Goal: Find specific page/section: Locate item on page

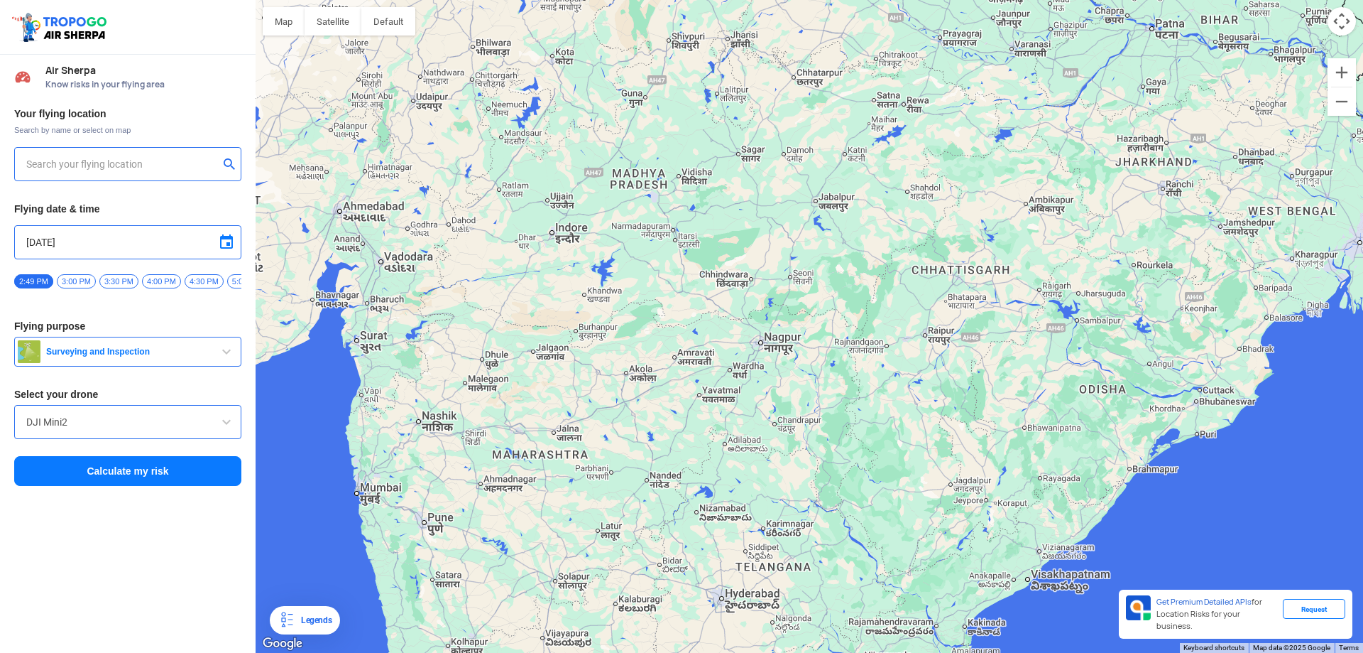
drag, startPoint x: 689, startPoint y: 254, endPoint x: 851, endPoint y: 335, distance: 181.6
click at [851, 335] on div at bounding box center [810, 326] width 1108 height 653
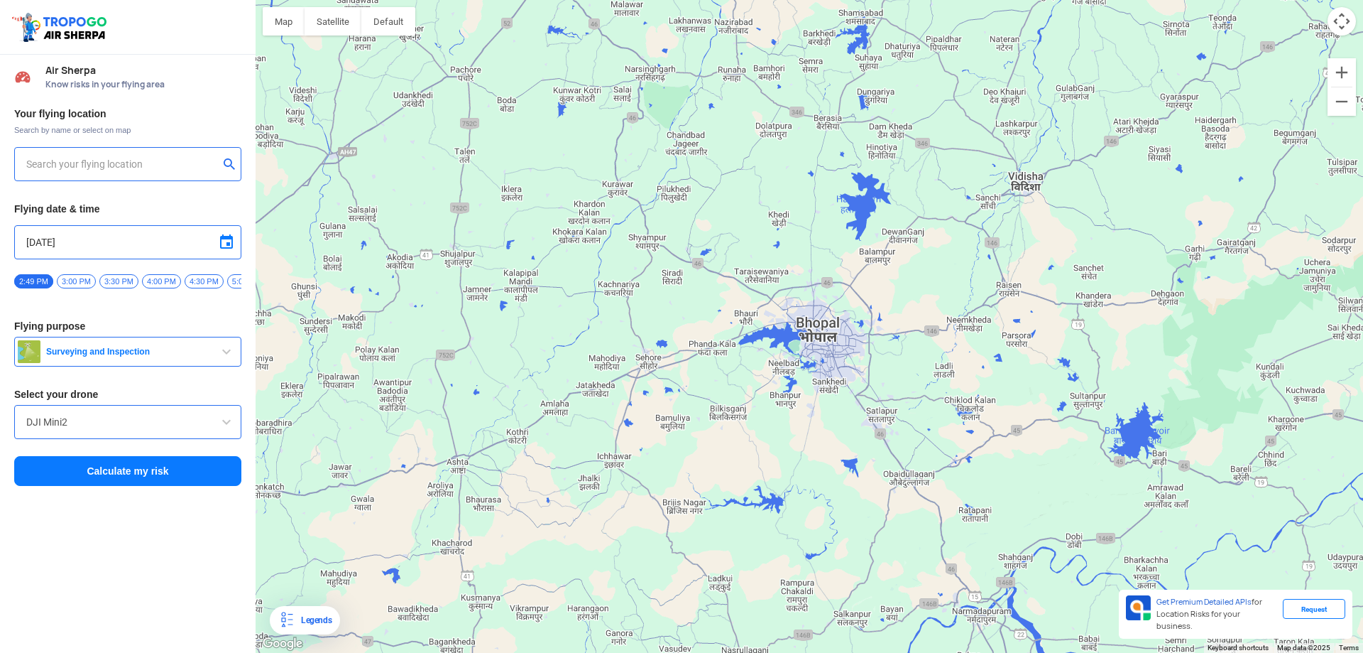
drag, startPoint x: 604, startPoint y: 135, endPoint x: 847, endPoint y: 366, distance: 335.5
click at [847, 366] on div at bounding box center [810, 326] width 1108 height 653
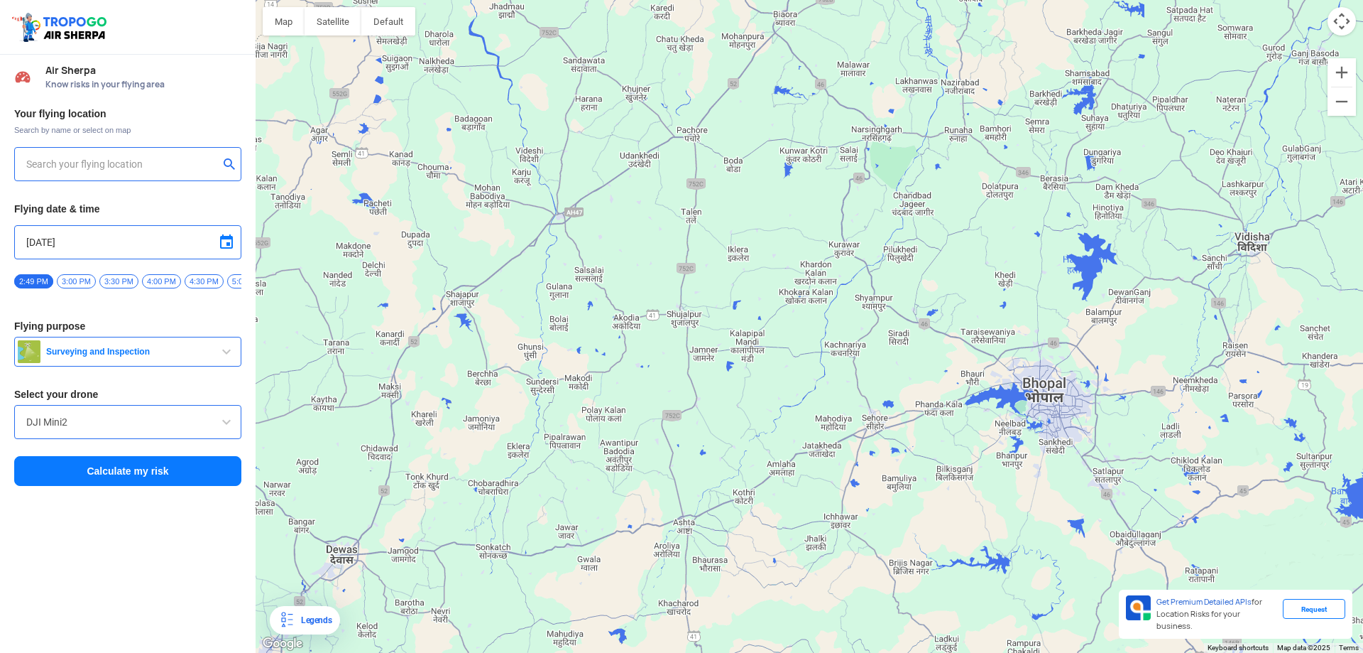
drag, startPoint x: 612, startPoint y: 294, endPoint x: 841, endPoint y: 354, distance: 236.5
click at [841, 354] on div at bounding box center [810, 326] width 1108 height 653
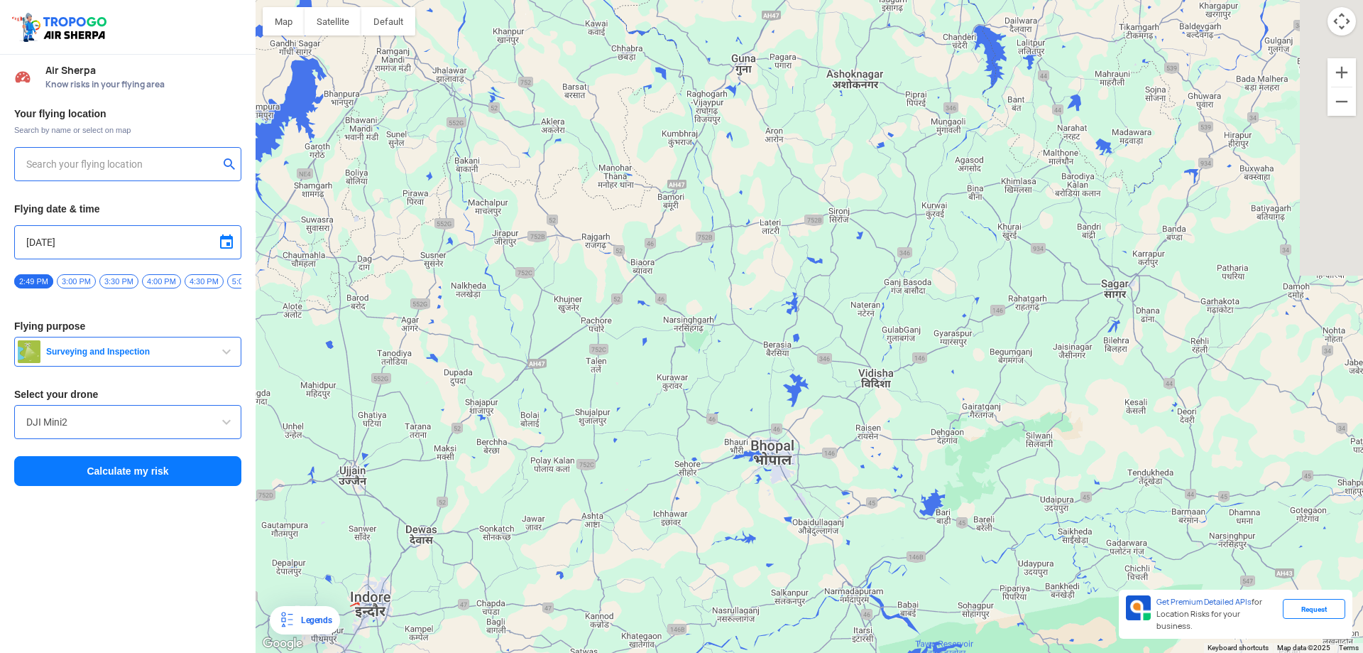
drag, startPoint x: 782, startPoint y: 191, endPoint x: 511, endPoint y: 337, distance: 307.2
click at [511, 337] on div at bounding box center [810, 326] width 1108 height 653
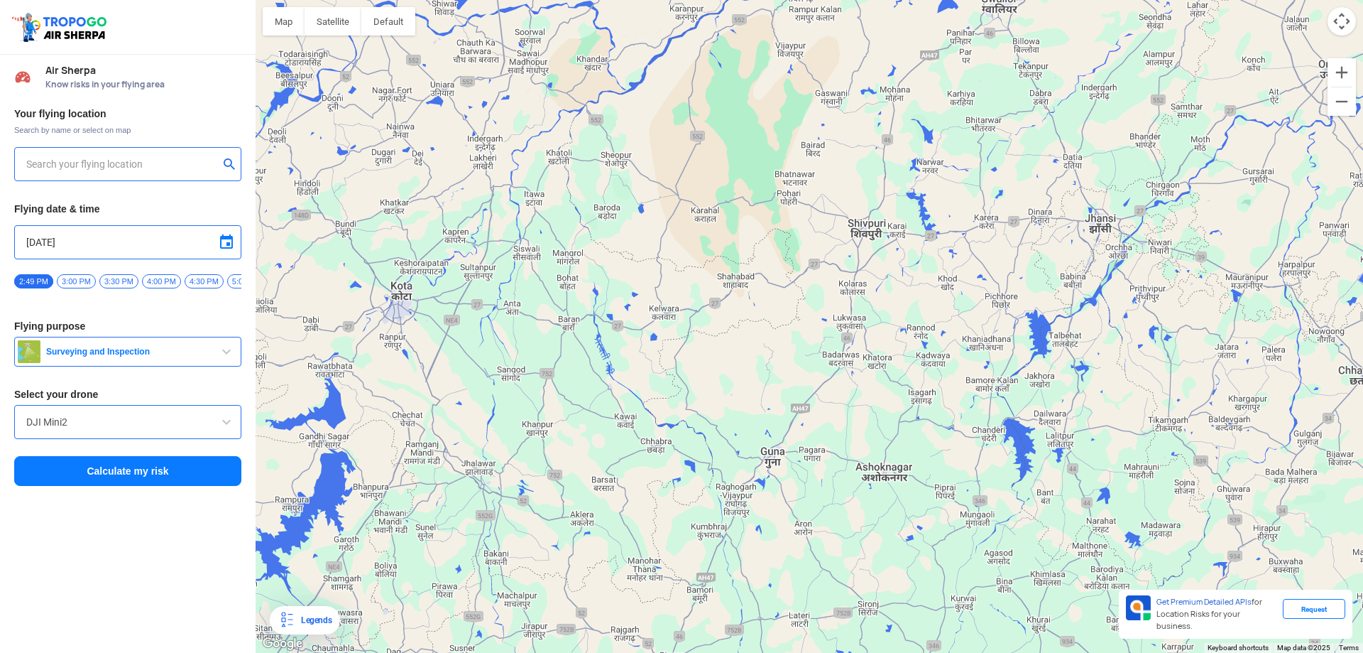
drag, startPoint x: 967, startPoint y: 187, endPoint x: 1003, endPoint y: 582, distance: 396.4
click at [1003, 582] on div at bounding box center [810, 326] width 1108 height 653
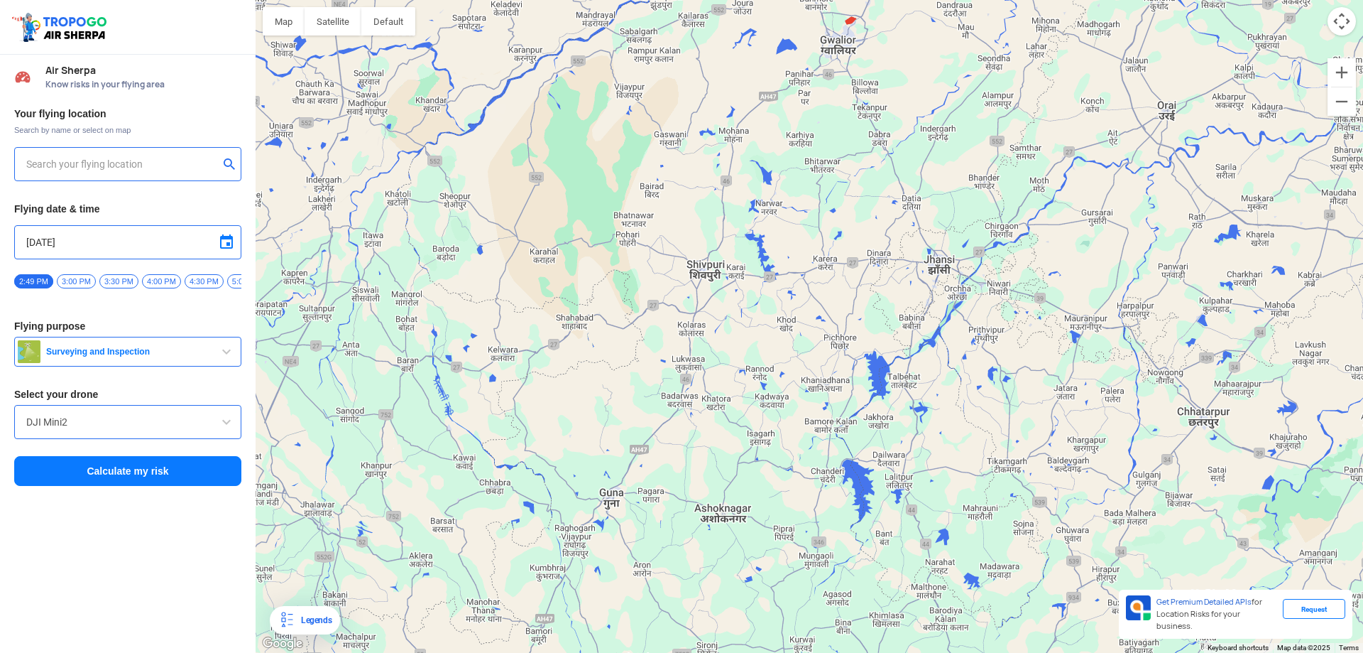
drag, startPoint x: 898, startPoint y: 372, endPoint x: 735, endPoint y: 420, distance: 170.1
click at [735, 420] on div at bounding box center [810, 326] width 1108 height 653
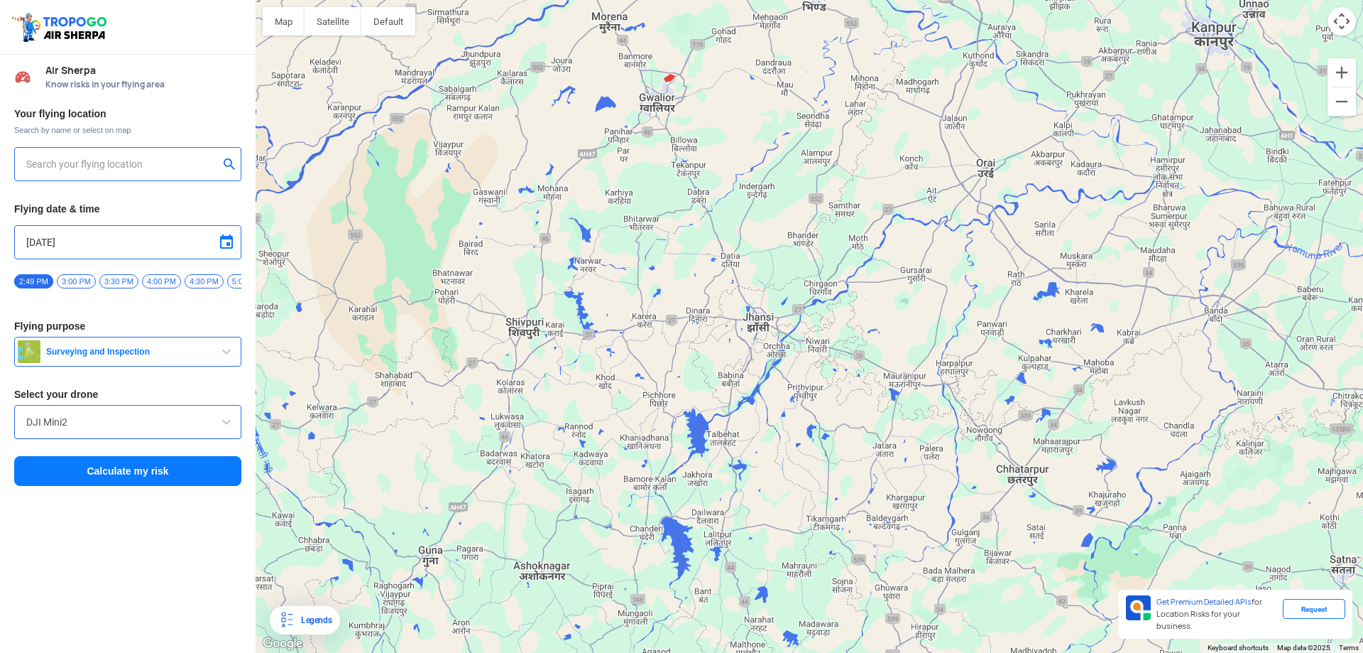
drag, startPoint x: 1030, startPoint y: 278, endPoint x: 847, endPoint y: 336, distance: 191.5
click at [847, 336] on div at bounding box center [810, 326] width 1108 height 653
click at [733, 259] on div at bounding box center [810, 326] width 1108 height 653
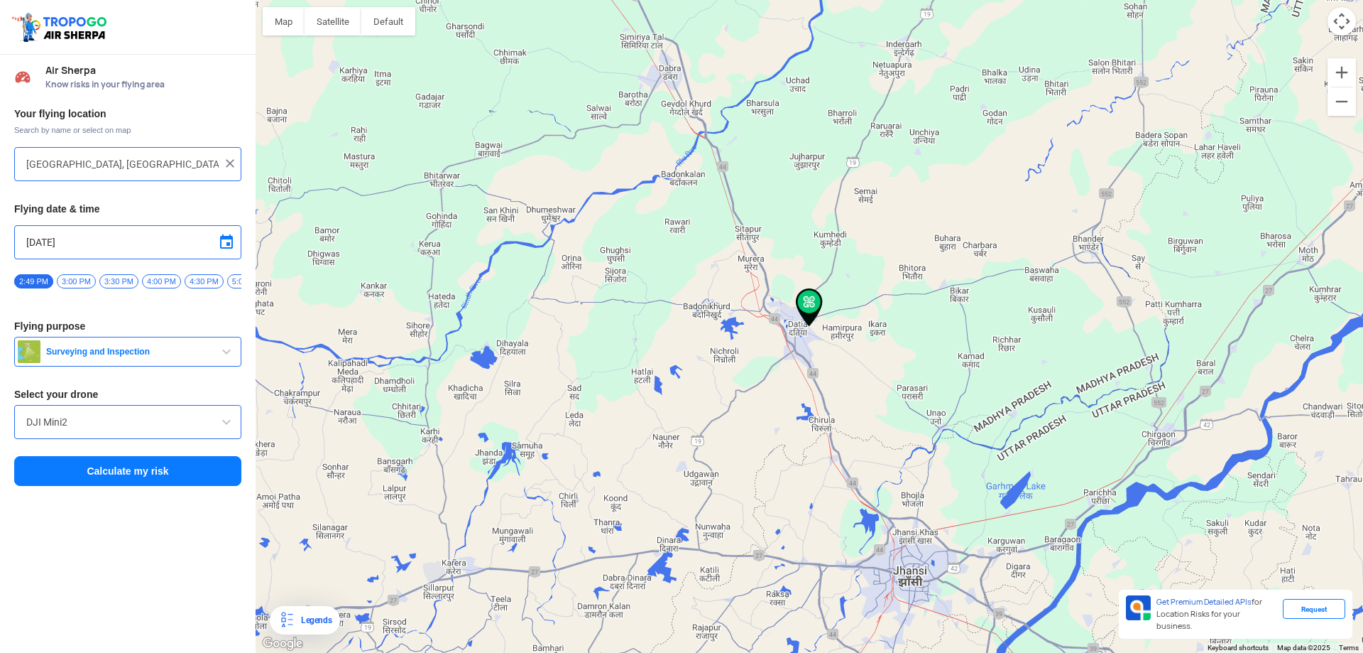
click at [803, 330] on div at bounding box center [810, 326] width 1108 height 653
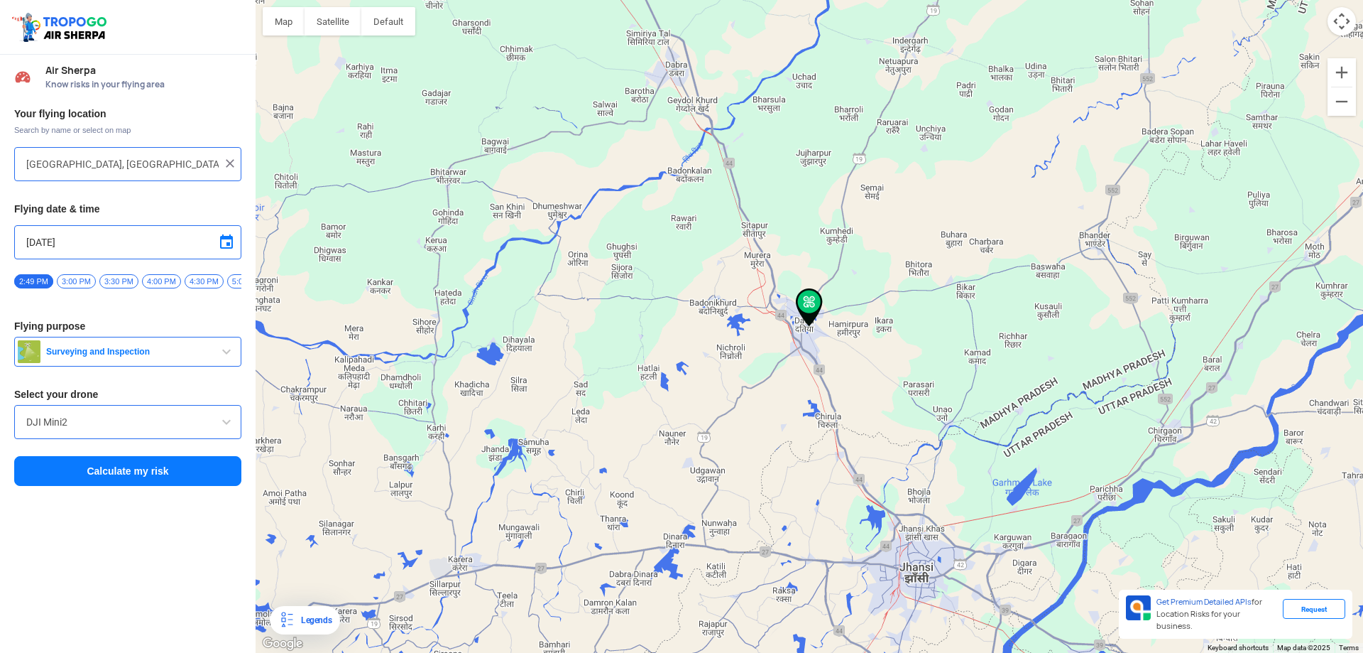
click at [803, 330] on div at bounding box center [810, 326] width 1108 height 653
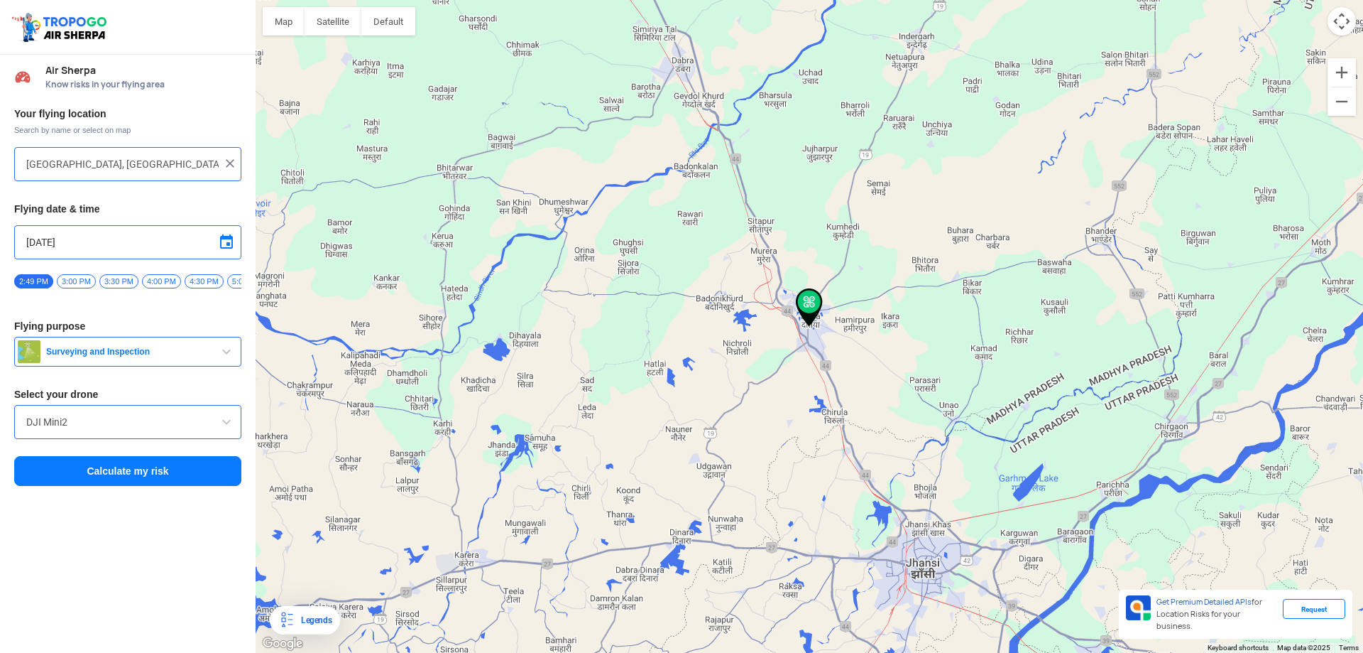
click at [806, 324] on img at bounding box center [809, 307] width 27 height 38
click at [794, 346] on div at bounding box center [810, 326] width 1108 height 653
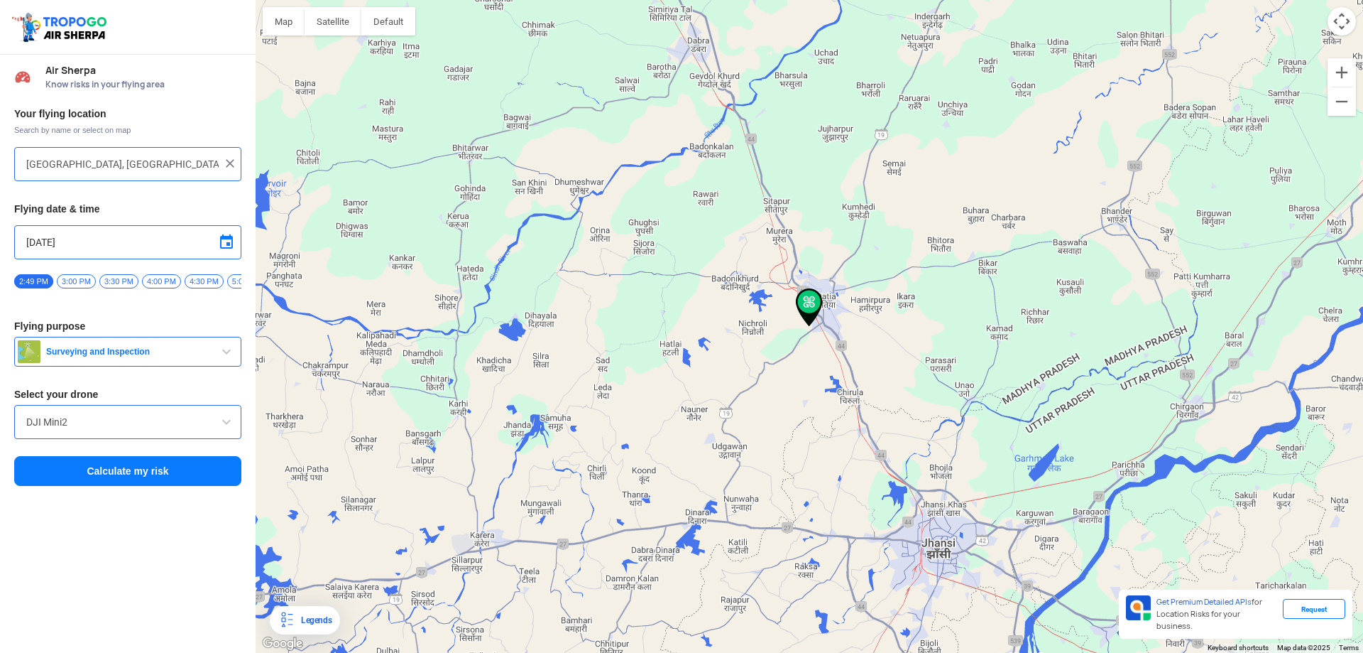
click at [833, 312] on div at bounding box center [810, 326] width 1108 height 653
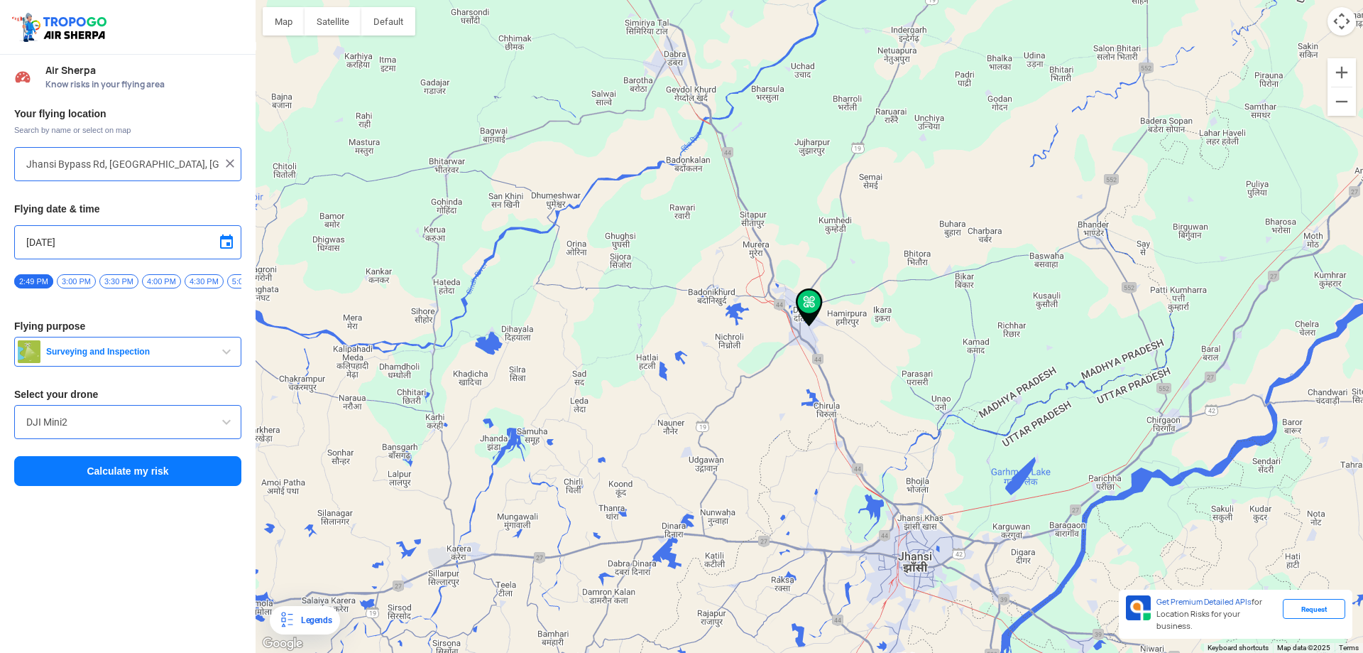
click at [792, 322] on div at bounding box center [810, 326] width 1108 height 653
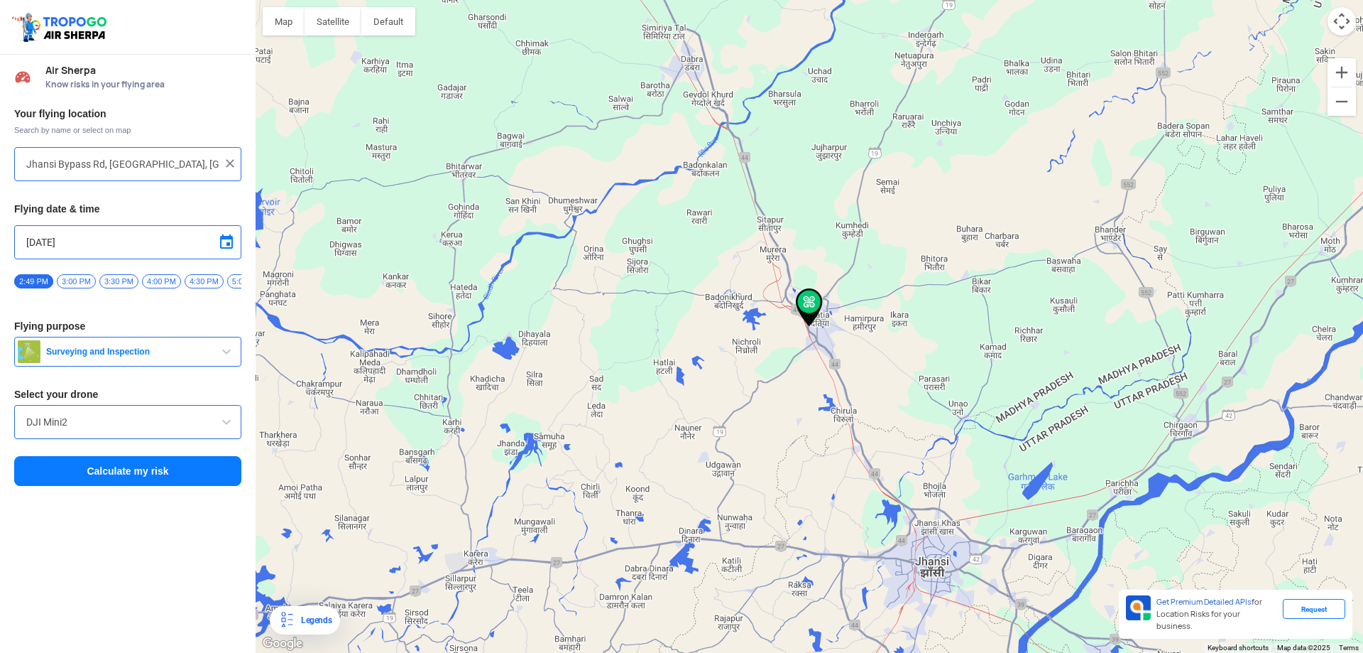
type input "[GEOGRAPHIC_DATA], [GEOGRAPHIC_DATA], [GEOGRAPHIC_DATA], [GEOGRAPHIC_DATA]"
